Goal: Navigation & Orientation: Find specific page/section

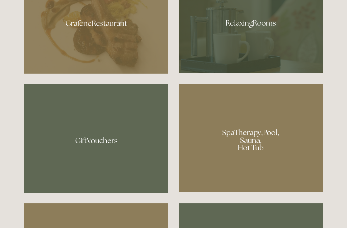
scroll to position [415, 0]
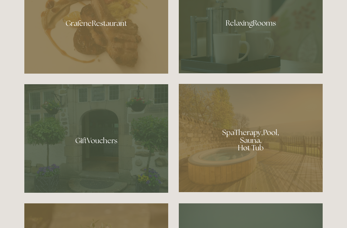
click at [111, 41] on div at bounding box center [96, 20] width 144 height 105
click at [266, 37] on div at bounding box center [251, 20] width 144 height 105
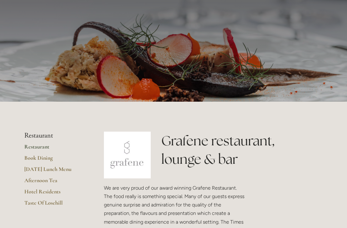
scroll to position [29, 0]
click at [56, 189] on link "Hotel Residents" at bounding box center [54, 193] width 60 height 11
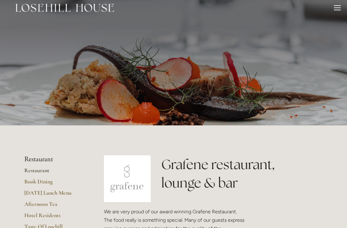
scroll to position [0, 0]
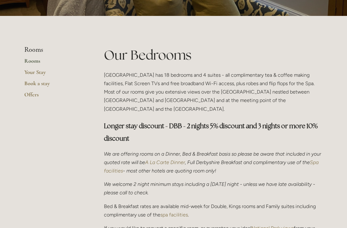
scroll to position [100, 0]
